Goal: Task Accomplishment & Management: Manage account settings

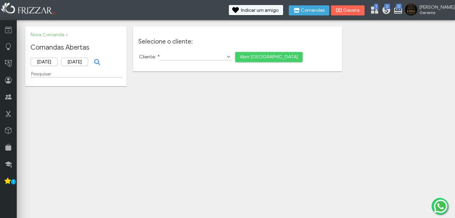
click at [178, 56] on input "Cliente: *" at bounding box center [196, 56] width 72 height 7
type input "Valdecir"
click at [245, 57] on span "Abrir [GEOGRAPHIC_DATA]" at bounding box center [269, 57] width 58 height 10
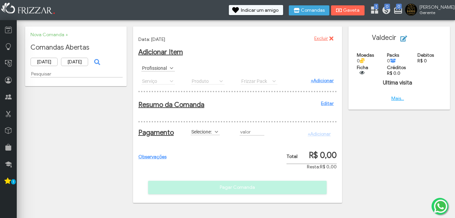
click at [406, 38] on icon "submit" at bounding box center [404, 39] width 7 height 6
click at [165, 69] on label "Profissional" at bounding box center [155, 68] width 27 height 6
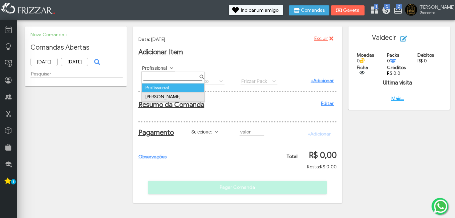
click at [163, 96] on td "[PERSON_NAME]" at bounding box center [173, 96] width 62 height 9
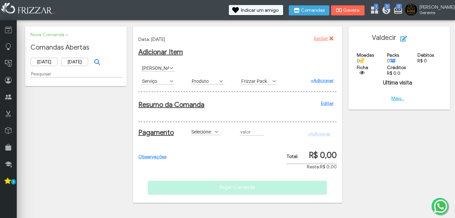
click at [216, 81] on label "Produto" at bounding box center [204, 81] width 27 height 6
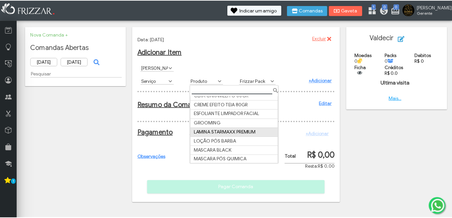
scroll to position [34, 0]
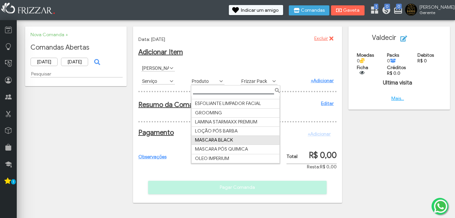
click at [214, 140] on td "MASCARA BLACK" at bounding box center [235, 140] width 88 height 9
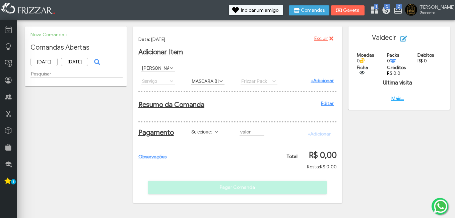
click at [318, 80] on link "+Adicionar" at bounding box center [322, 81] width 23 height 6
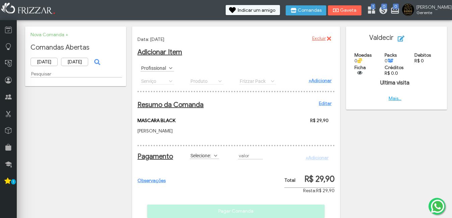
type input "R$"
click at [208, 158] on label "Selecione:" at bounding box center [201, 155] width 23 height 6
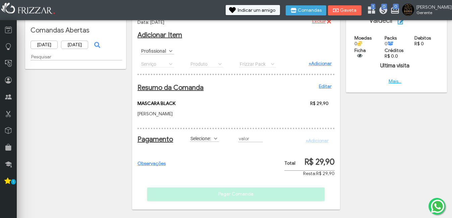
click at [209, 140] on label "Selecione:" at bounding box center [201, 138] width 23 height 6
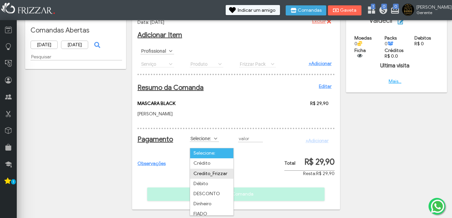
scroll to position [34, 0]
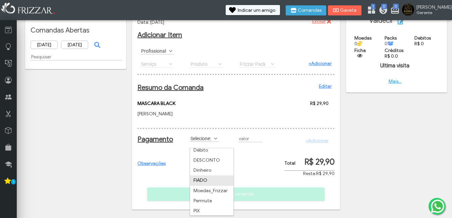
click at [211, 175] on li "FIADO" at bounding box center [211, 180] width 43 height 10
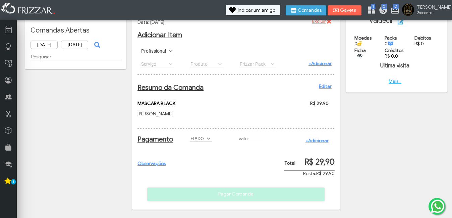
type input "R$"
click at [242, 138] on input "R$" at bounding box center [250, 138] width 25 height 7
type input "R$ 29,90"
click at [294, 148] on div "Pagamento Selecione: Crédito Credito_Frizzar Débito DESCONTO Dinheiro FIADO Moe…" at bounding box center [235, 141] width 197 height 27
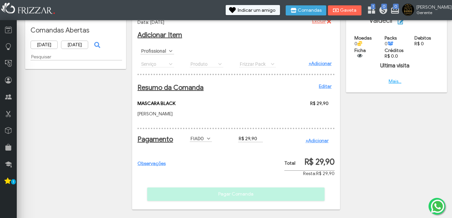
click at [137, 164] on div "https://admin.frizzar.com.br/pagamento/ramos?acao=pagamento&agendamentoCod=NULL…" at bounding box center [236, 109] width 208 height 200
click at [301, 194] on div "Observações Pagar Comanda" at bounding box center [235, 135] width 197 height 130
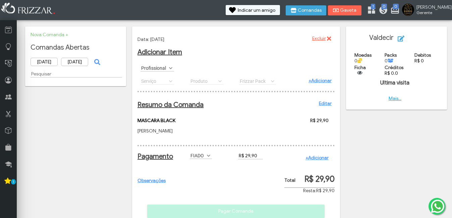
click at [205, 159] on label "FIADO" at bounding box center [198, 155] width 16 height 6
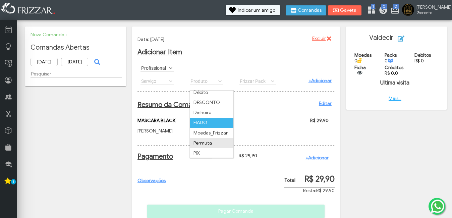
click at [211, 145] on li "Permuta" at bounding box center [211, 143] width 43 height 10
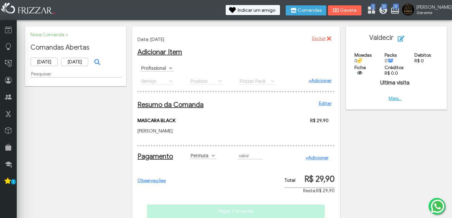
click at [212, 159] on span at bounding box center [213, 155] width 7 height 7
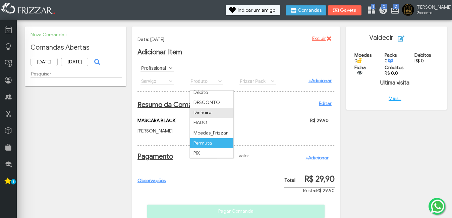
click at [214, 110] on li "Dinheiro" at bounding box center [211, 113] width 43 height 10
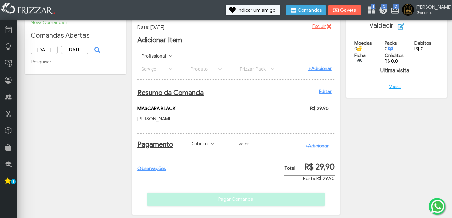
scroll to position [23, 0]
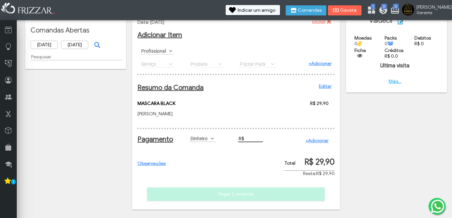
click at [255, 140] on input "R$" at bounding box center [250, 138] width 25 height 7
type input "R$ 29,90"
click at [250, 150] on div "Pagamento Selecione: Crédito Credito_Frizzar Débito DESCONTO Dinheiro FIADO Moe…" at bounding box center [235, 141] width 197 height 27
click at [243, 166] on div "Observações Pagar Comanda" at bounding box center [235, 135] width 197 height 130
click at [208, 134] on div "Selecione: Crédito Credito_Frizzar Débito DESCONTO Dinheiro FIADO Moedas_Frizza…" at bounding box center [211, 138] width 49 height 13
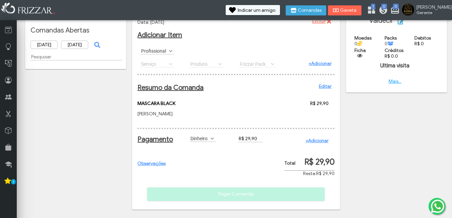
click at [208, 138] on label "Dinheiro" at bounding box center [200, 138] width 20 height 6
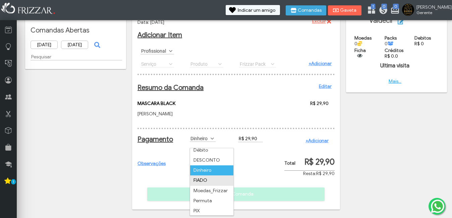
click at [203, 175] on li "FIADO" at bounding box center [211, 180] width 43 height 10
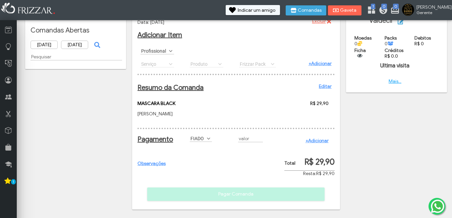
type input "R$"
click at [240, 137] on input "R$" at bounding box center [250, 138] width 25 height 7
click at [320, 143] on link "+Adicionar" at bounding box center [316, 141] width 23 height 6
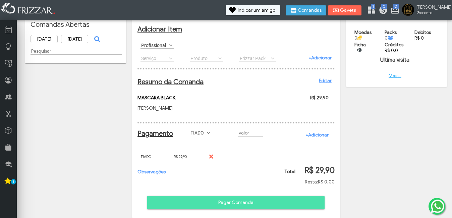
scroll to position [37, 0]
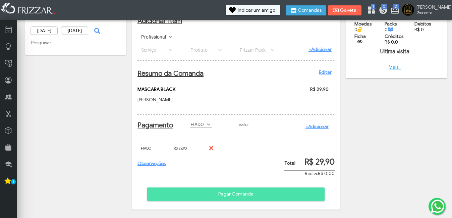
click at [261, 193] on span "Pagar Comanda" at bounding box center [236, 194] width 168 height 10
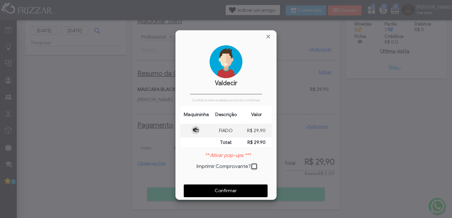
scroll to position [3, 4]
click at [253, 169] on span at bounding box center [255, 167] width 7 height 7
click at [236, 192] on span "Confirmar" at bounding box center [225, 191] width 74 height 10
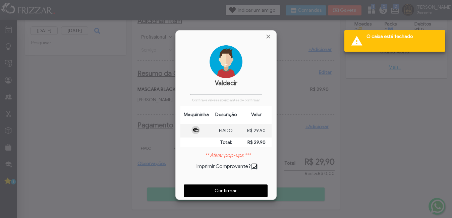
click at [257, 167] on span at bounding box center [255, 167] width 7 height 7
click at [271, 37] on span "Fechar" at bounding box center [268, 36] width 7 height 7
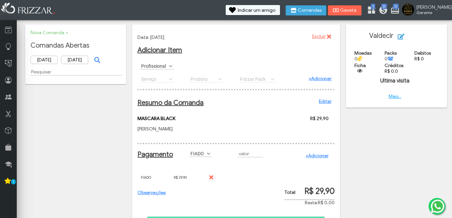
scroll to position [0, 0]
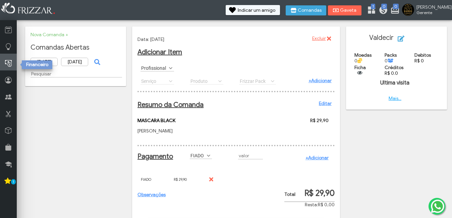
click at [11, 62] on icon at bounding box center [8, 63] width 7 height 8
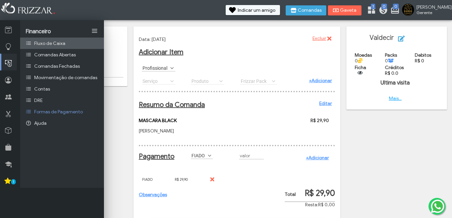
click at [51, 42] on span "Fluxo de Caixa" at bounding box center [49, 44] width 31 height 6
